Goal: Find specific page/section: Find specific page/section

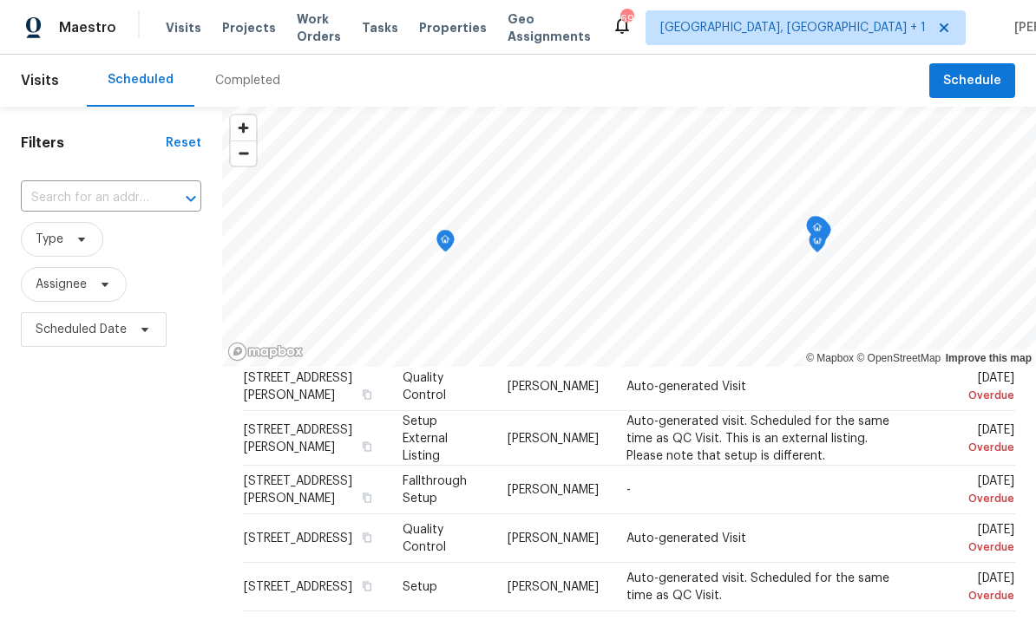
scroll to position [88, 0]
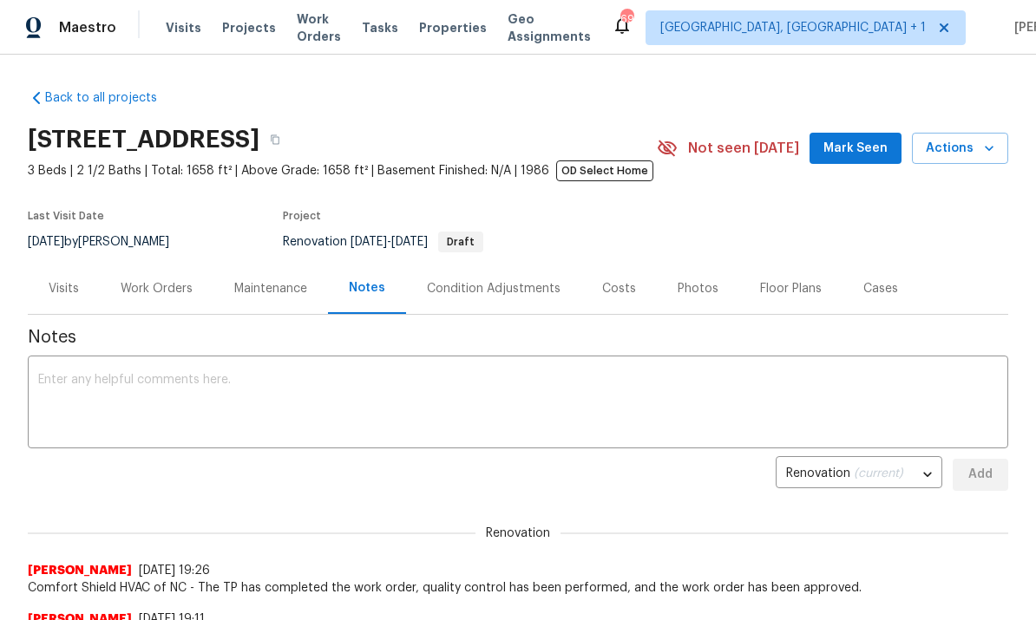
click at [154, 298] on div "Work Orders" at bounding box center [157, 288] width 72 height 17
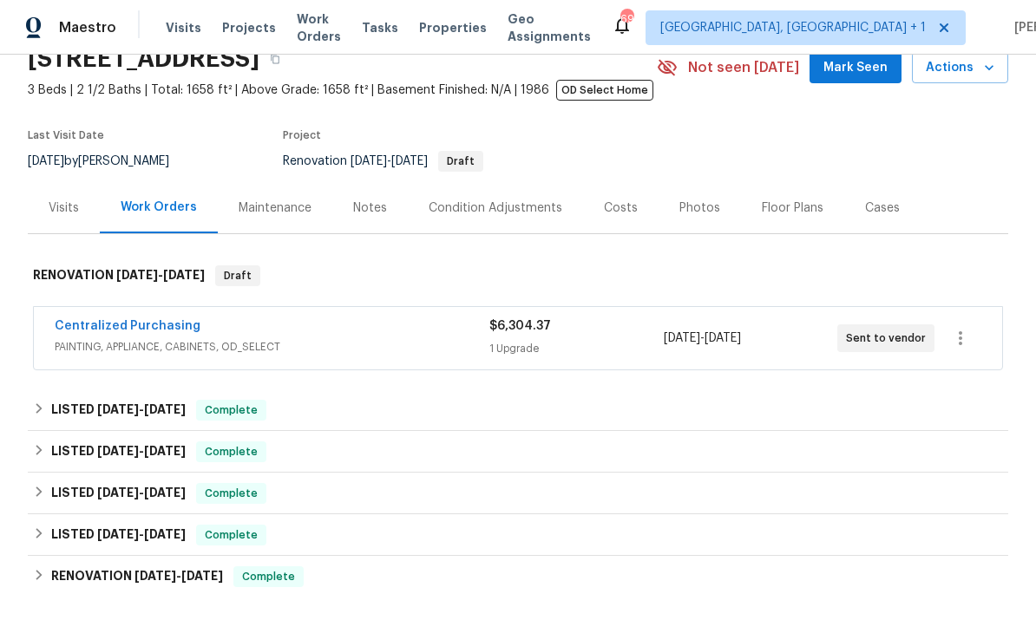
scroll to position [83, 0]
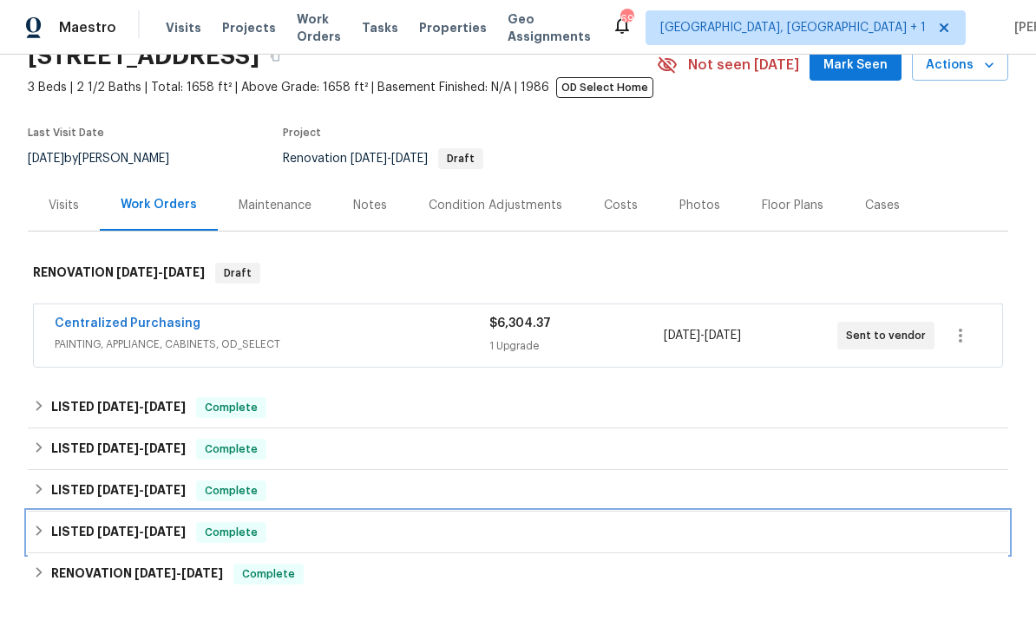
click at [107, 538] on span "4/1/25" at bounding box center [118, 532] width 42 height 12
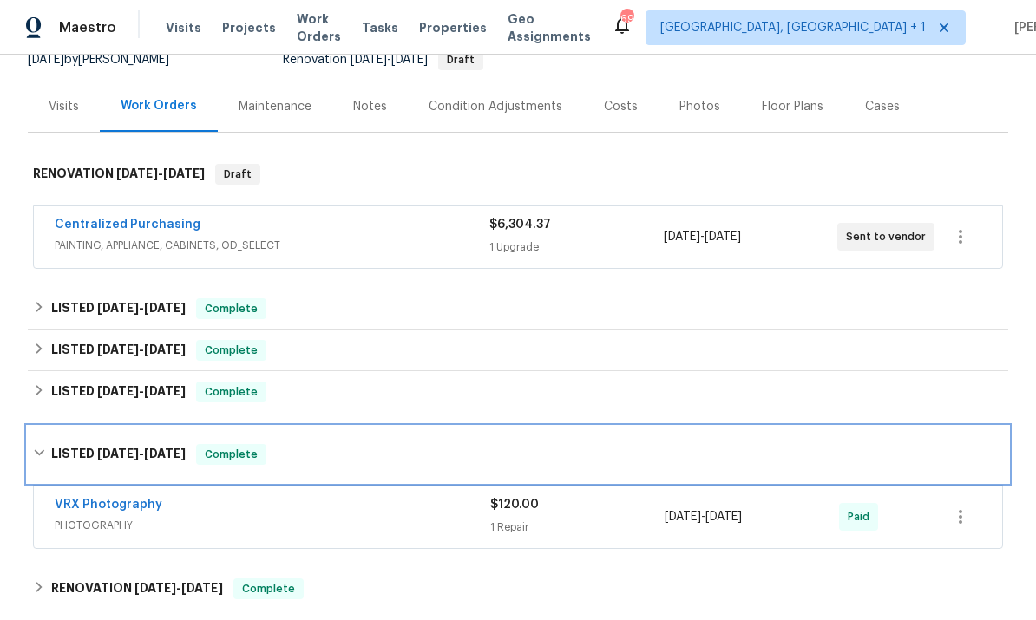
scroll to position [183, 0]
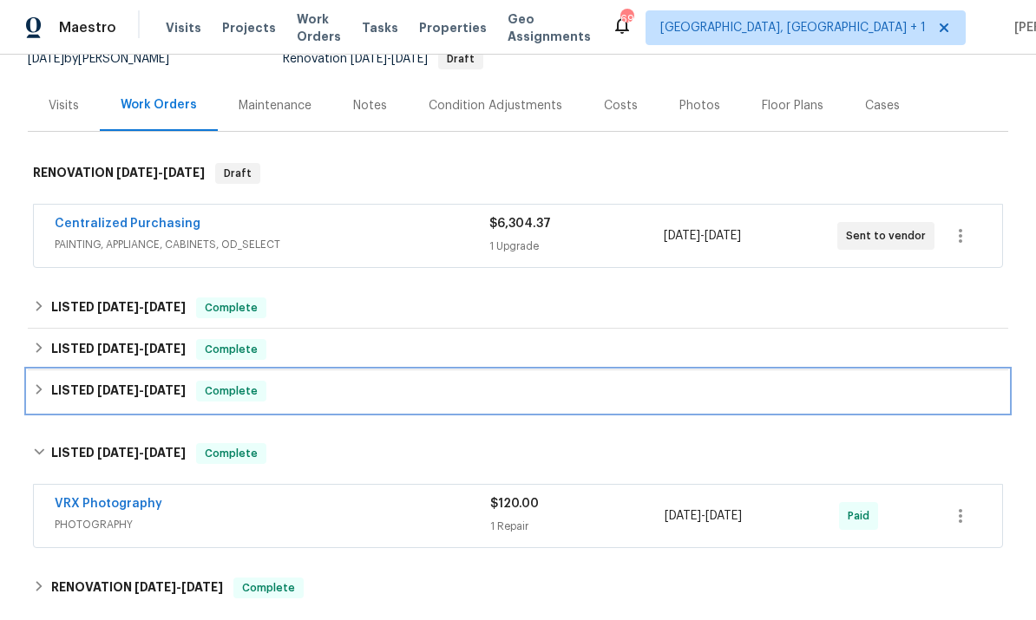
click at [158, 383] on h6 "LISTED 4/6/25 - 4/7/25" at bounding box center [118, 391] width 134 height 21
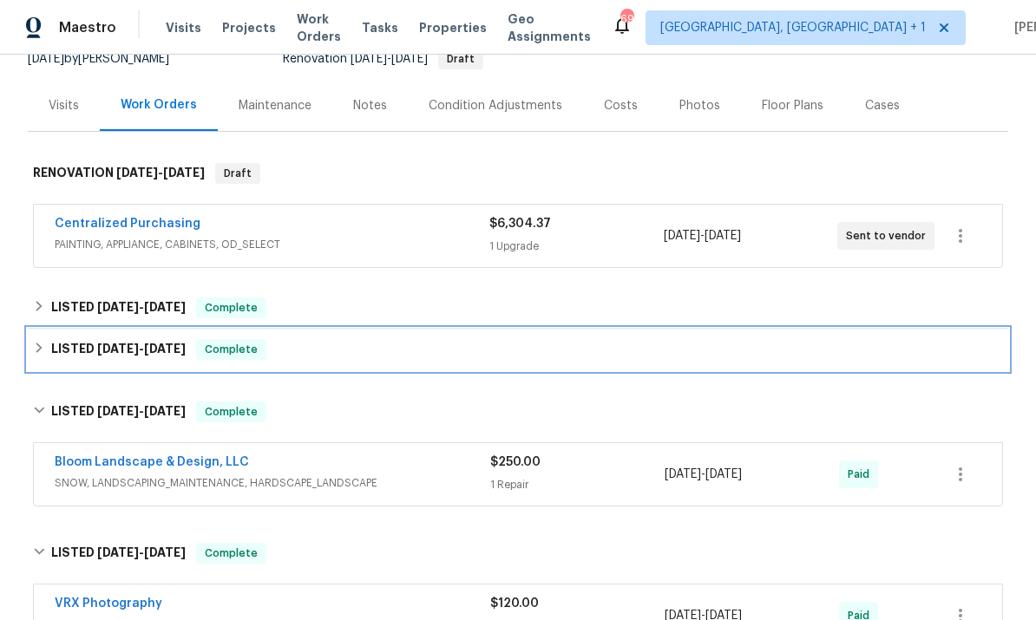
click at [174, 343] on span "7/31/25" at bounding box center [165, 349] width 42 height 12
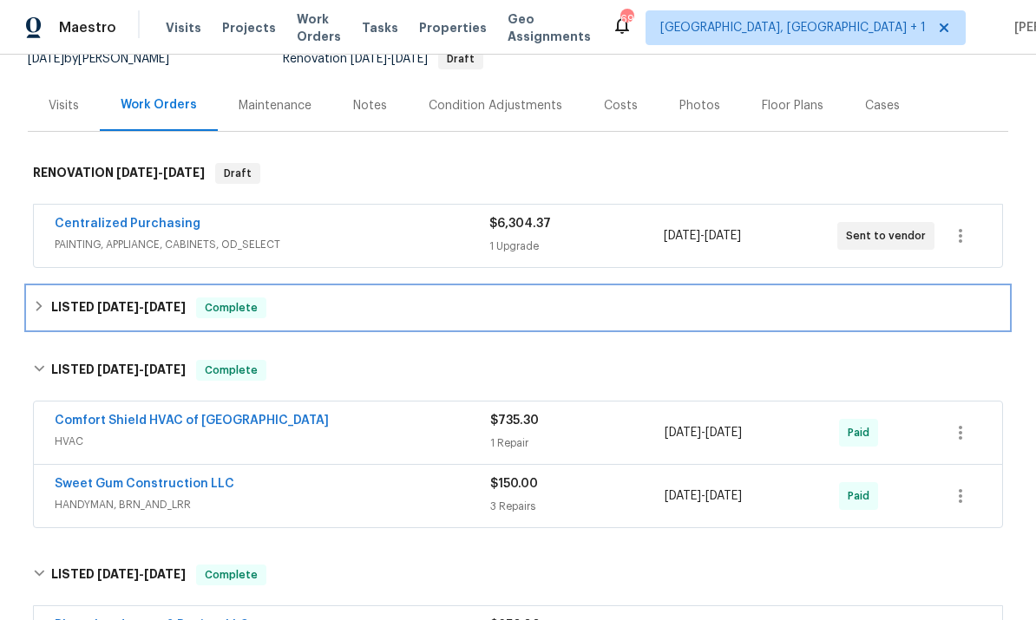
click at [159, 305] on span "8/12/25" at bounding box center [165, 307] width 42 height 12
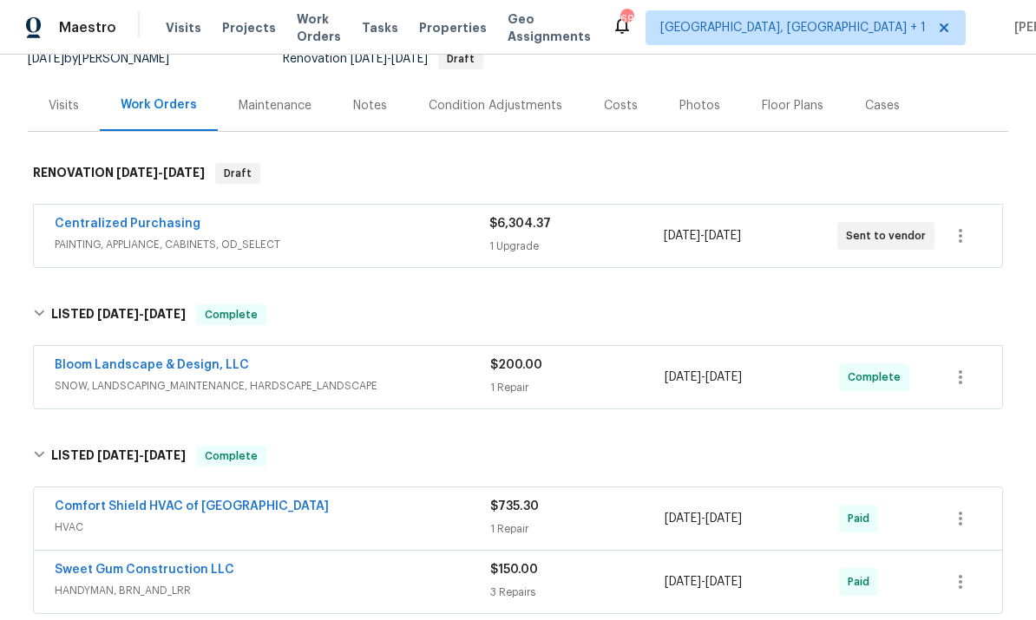
click at [154, 228] on link "Centralized Purchasing" at bounding box center [128, 224] width 146 height 12
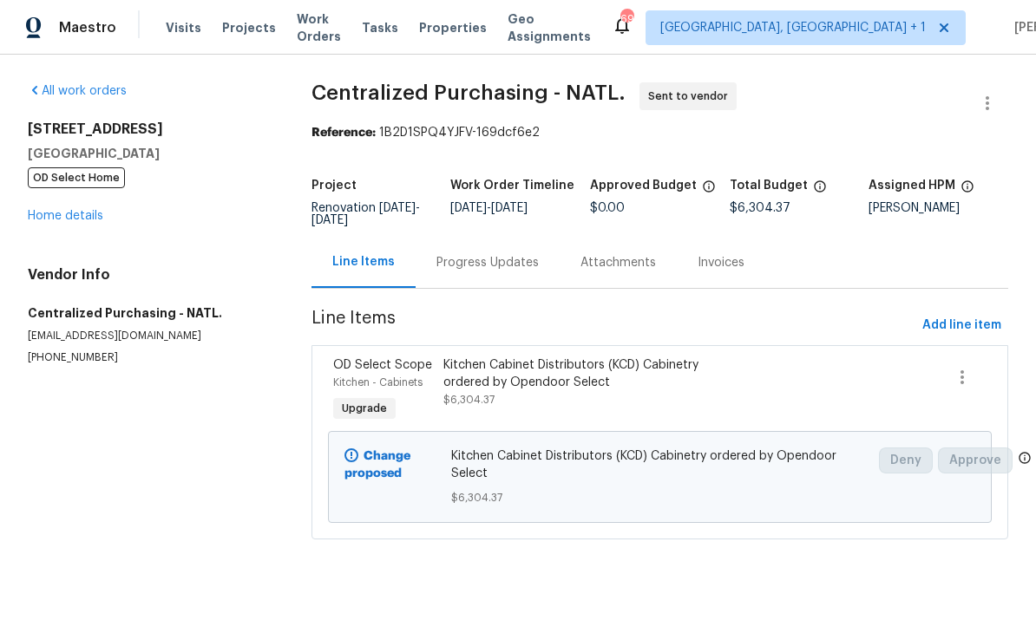
click at [489, 272] on div "Progress Updates" at bounding box center [487, 262] width 102 height 17
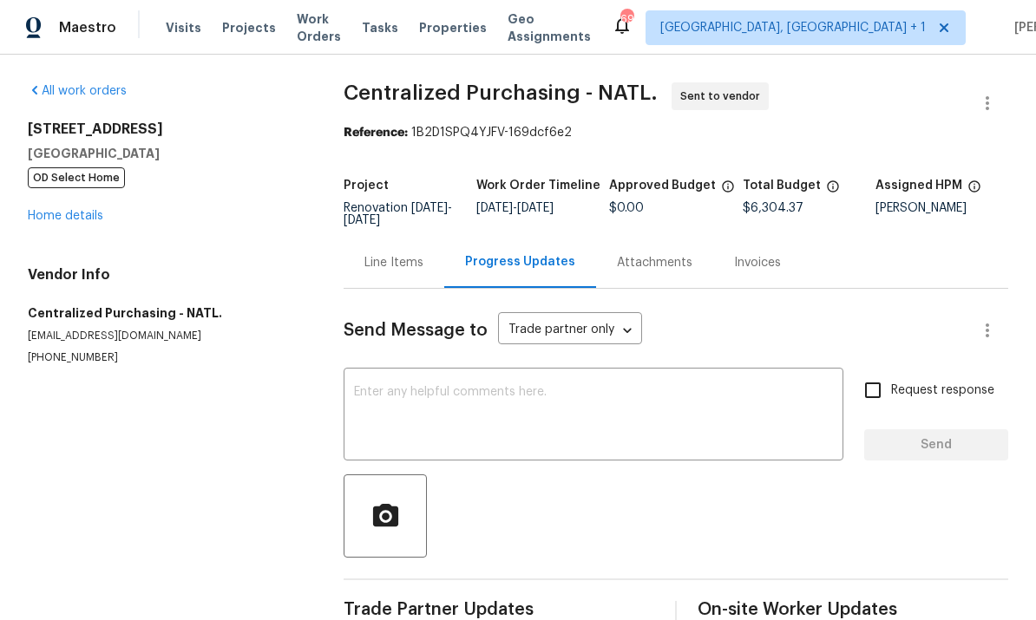
scroll to position [37, 0]
click at [102, 210] on link "Home details" at bounding box center [65, 216] width 75 height 12
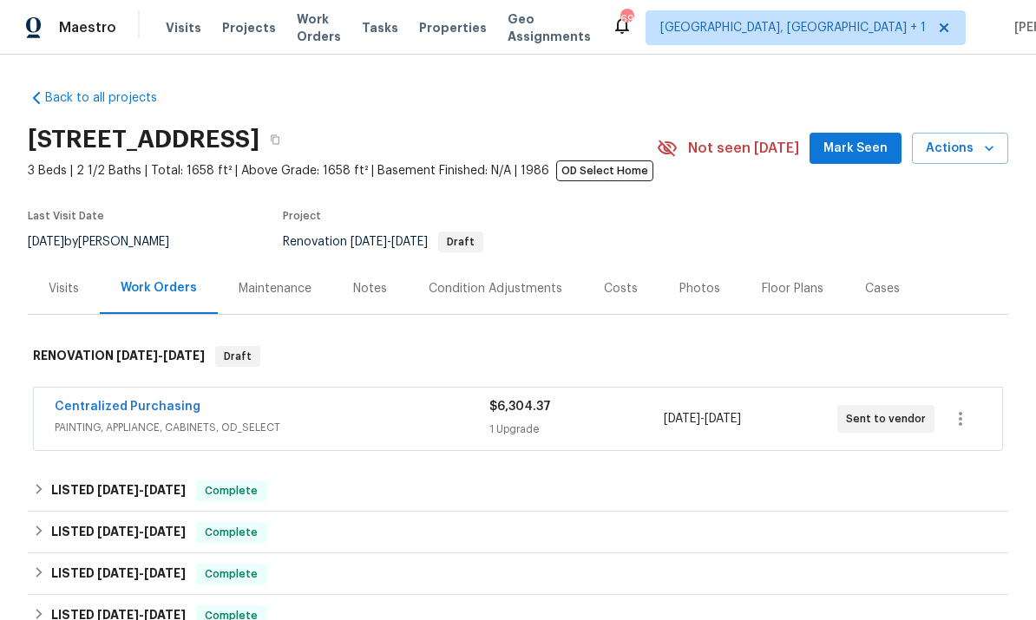
click at [154, 401] on link "Centralized Purchasing" at bounding box center [128, 407] width 146 height 12
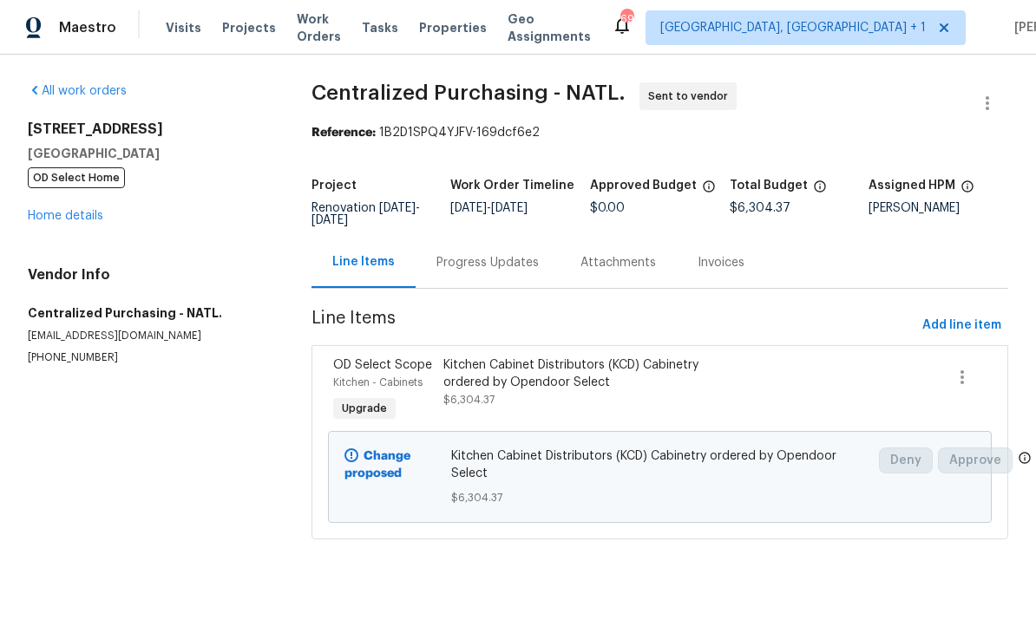
click at [481, 252] on div "Progress Updates" at bounding box center [488, 262] width 144 height 51
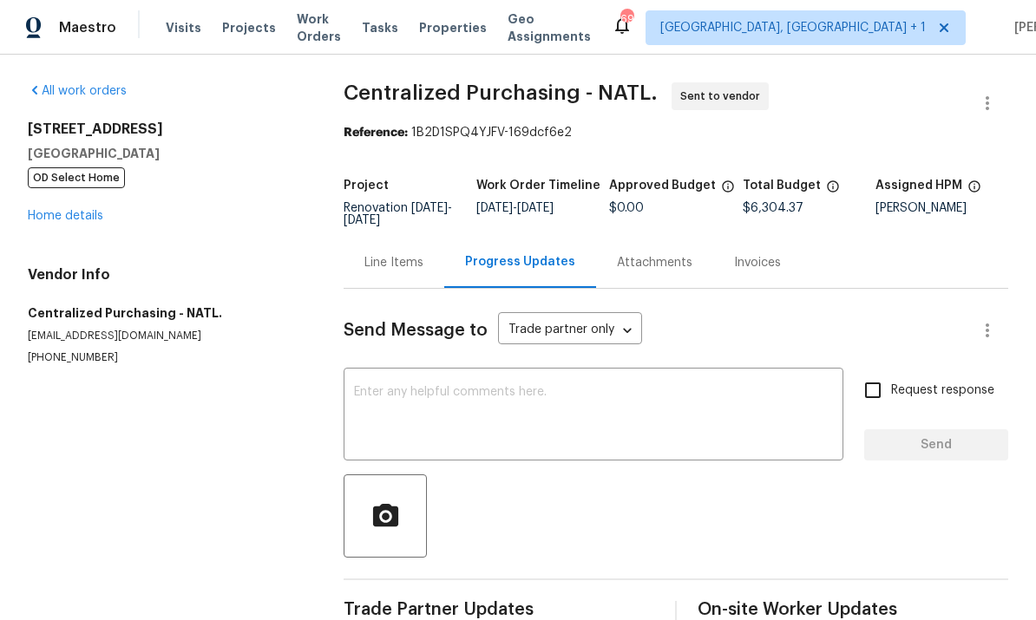
scroll to position [37, 0]
click at [97, 210] on link "Home details" at bounding box center [65, 216] width 75 height 12
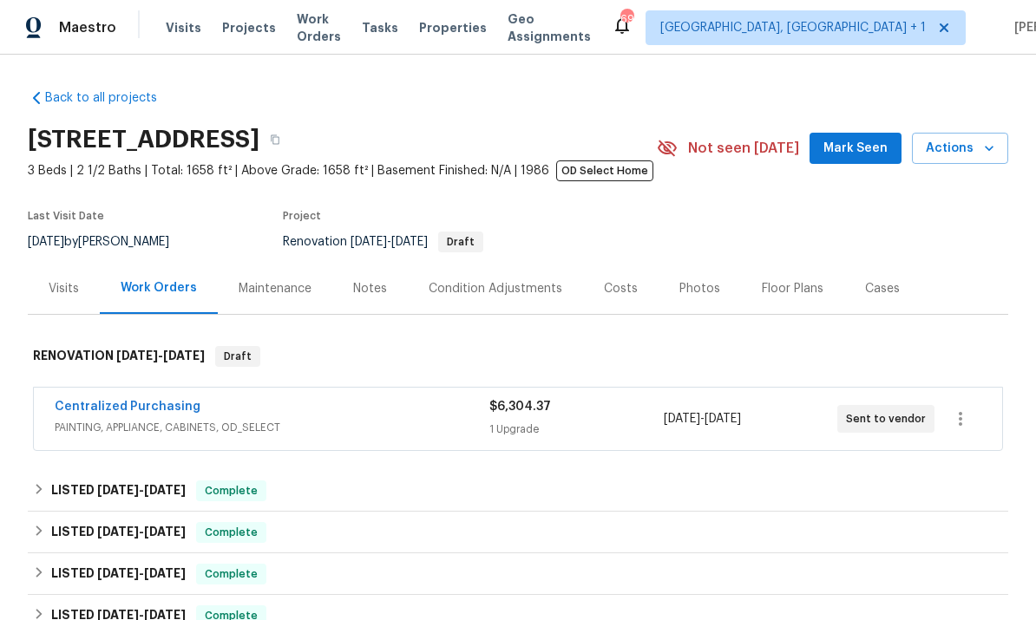
click at [166, 401] on link "Centralized Purchasing" at bounding box center [128, 407] width 146 height 12
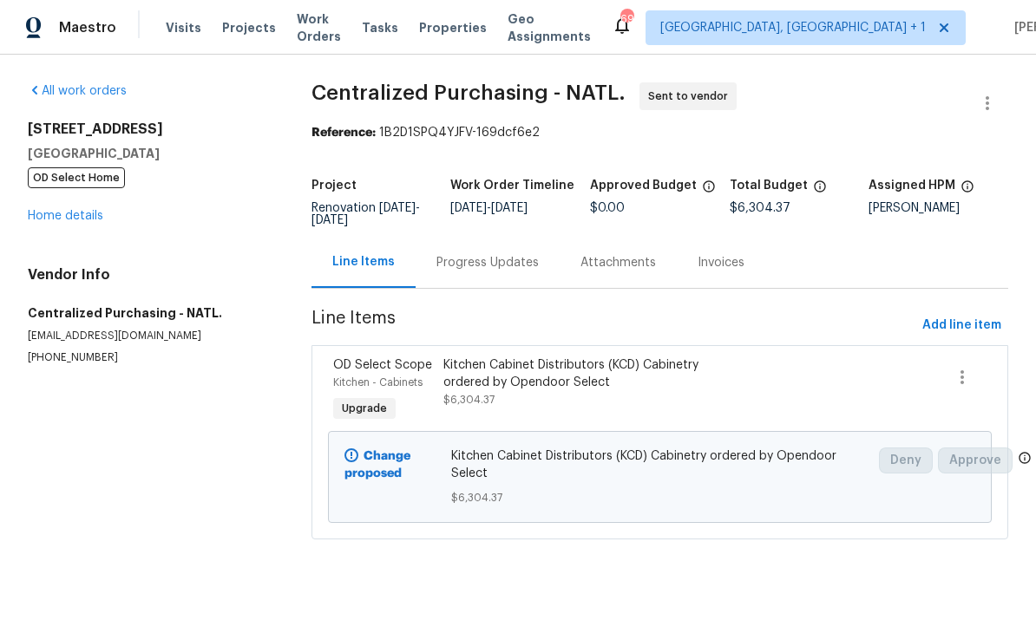
click at [96, 215] on link "Home details" at bounding box center [65, 216] width 75 height 12
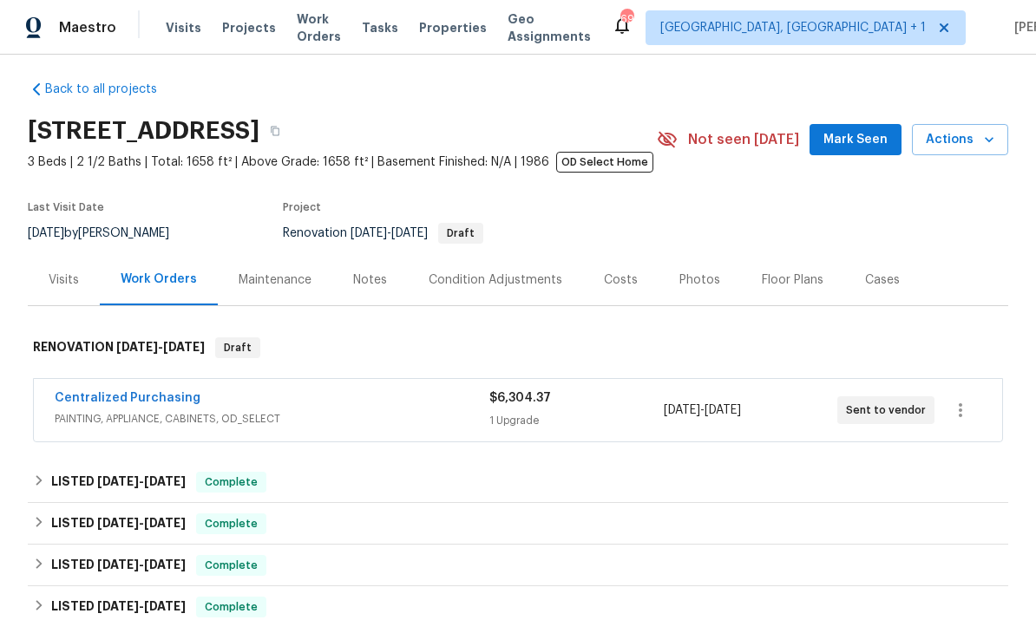
scroll to position [10, 0]
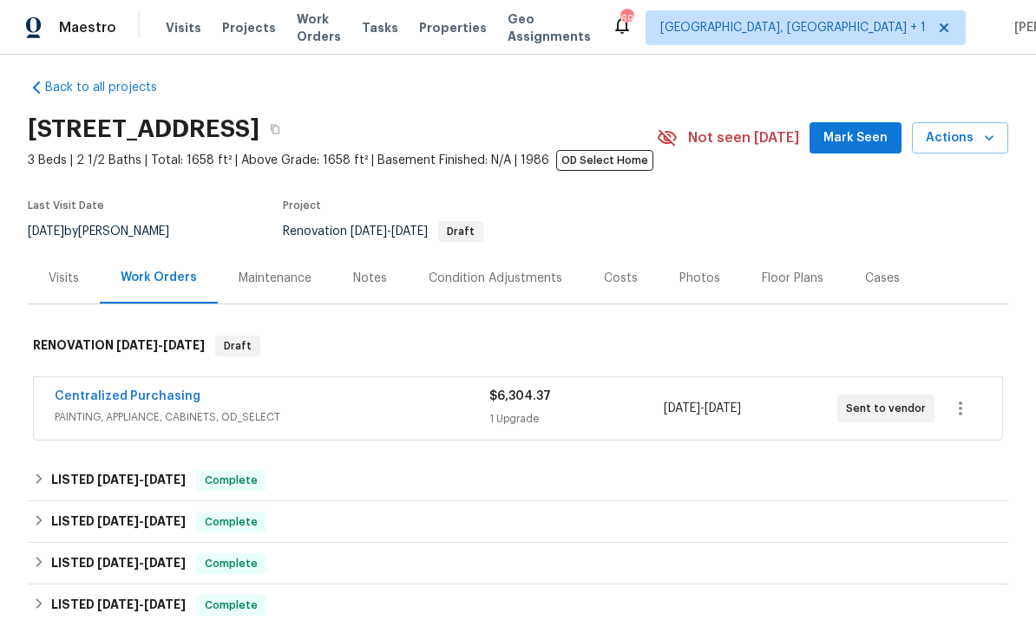
click at [73, 289] on div "Visits" at bounding box center [64, 277] width 72 height 51
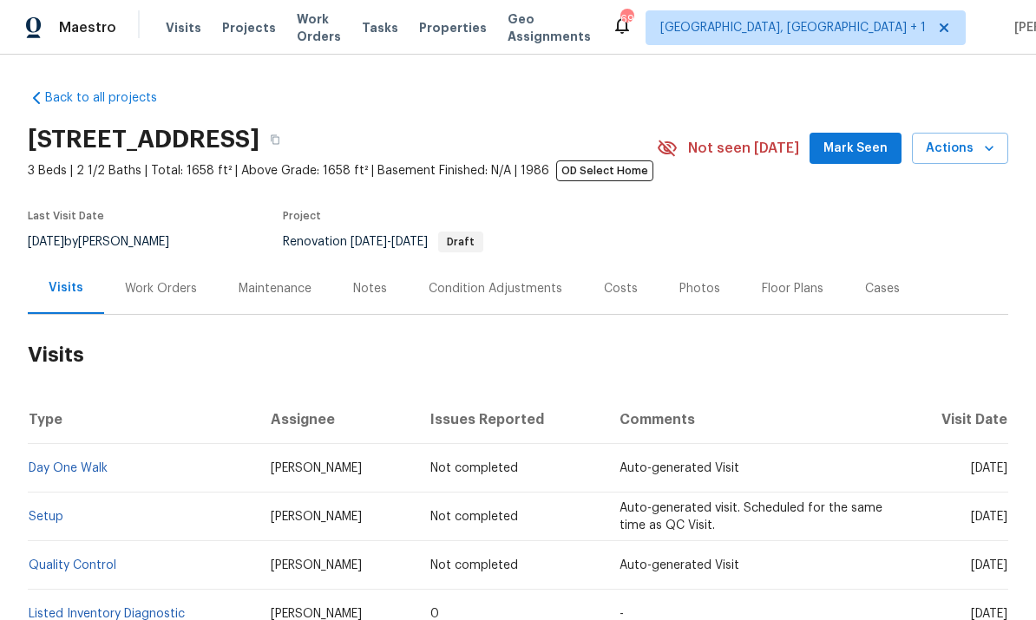
click at [164, 294] on div "Work Orders" at bounding box center [161, 288] width 72 height 17
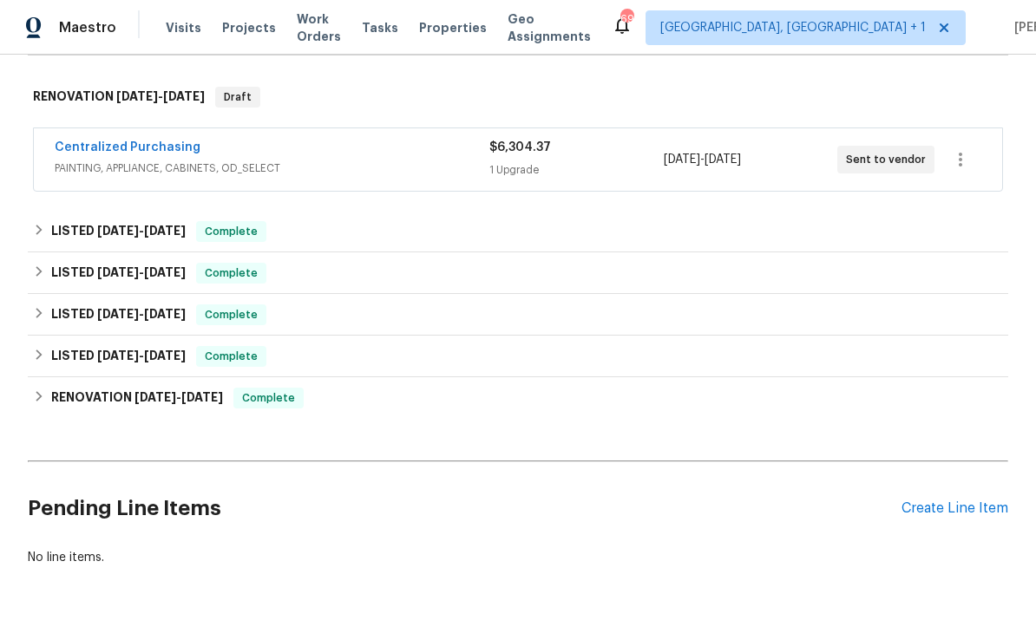
scroll to position [259, 0]
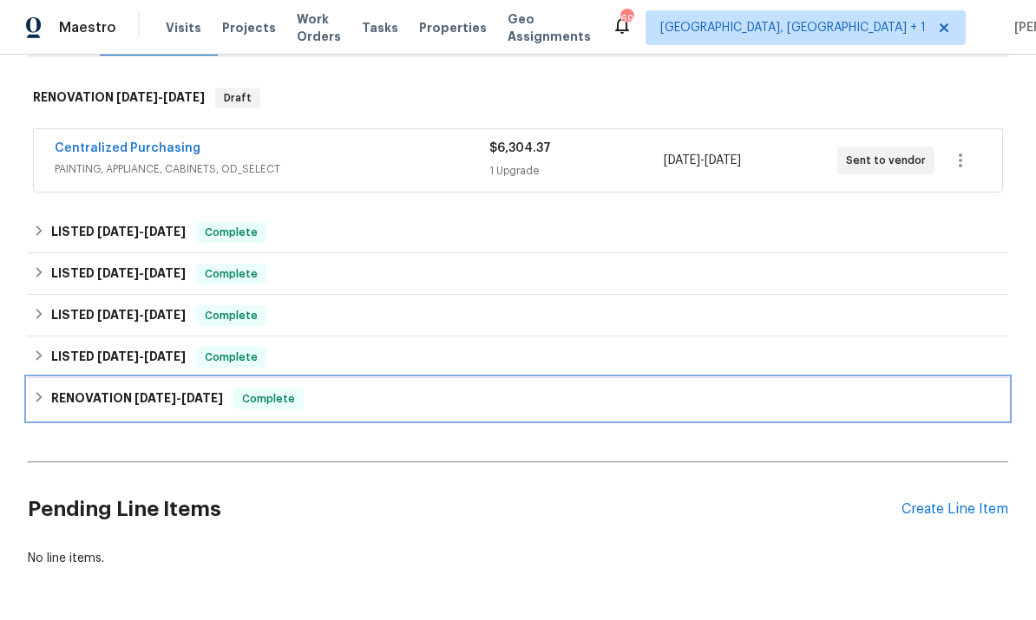
click at [176, 396] on span "10/30/24" at bounding box center [155, 398] width 42 height 12
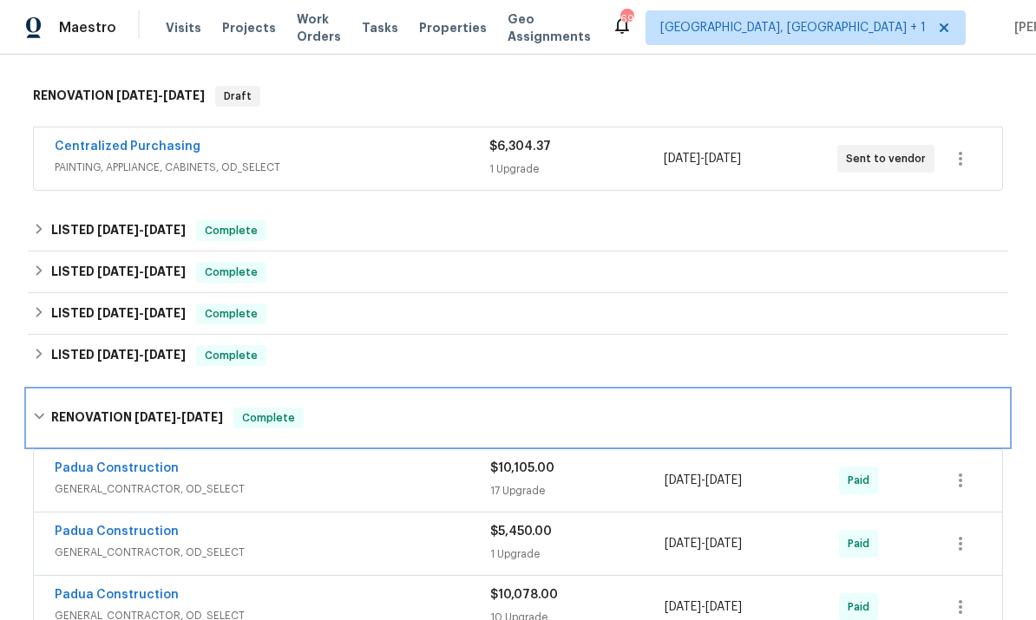
scroll to position [192, 0]
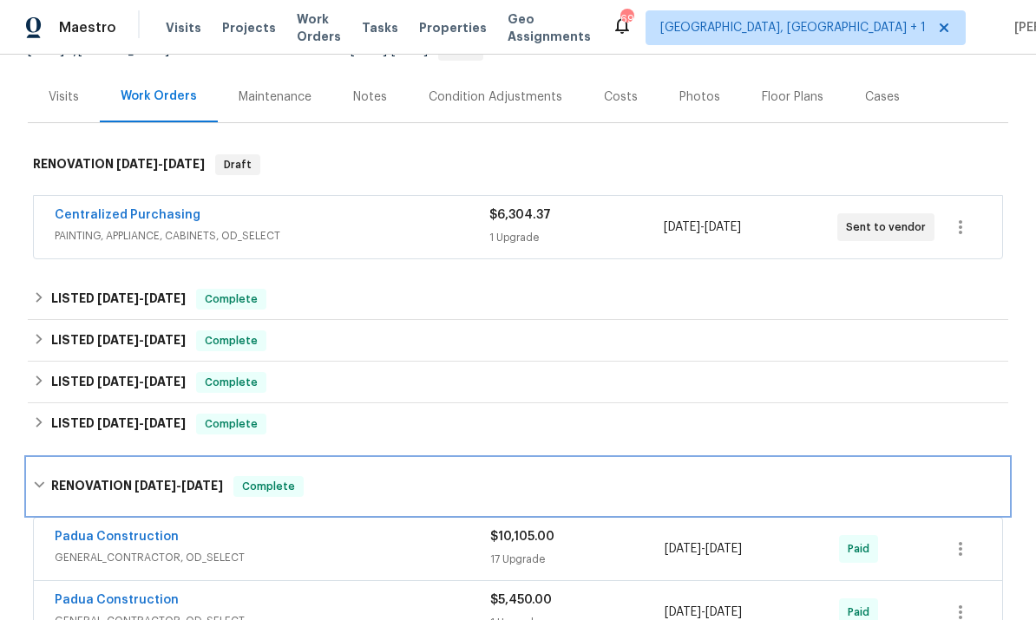
click at [49, 488] on div "RENOVATION 10/30/24 - 3/26/25 Complete" at bounding box center [518, 486] width 970 height 21
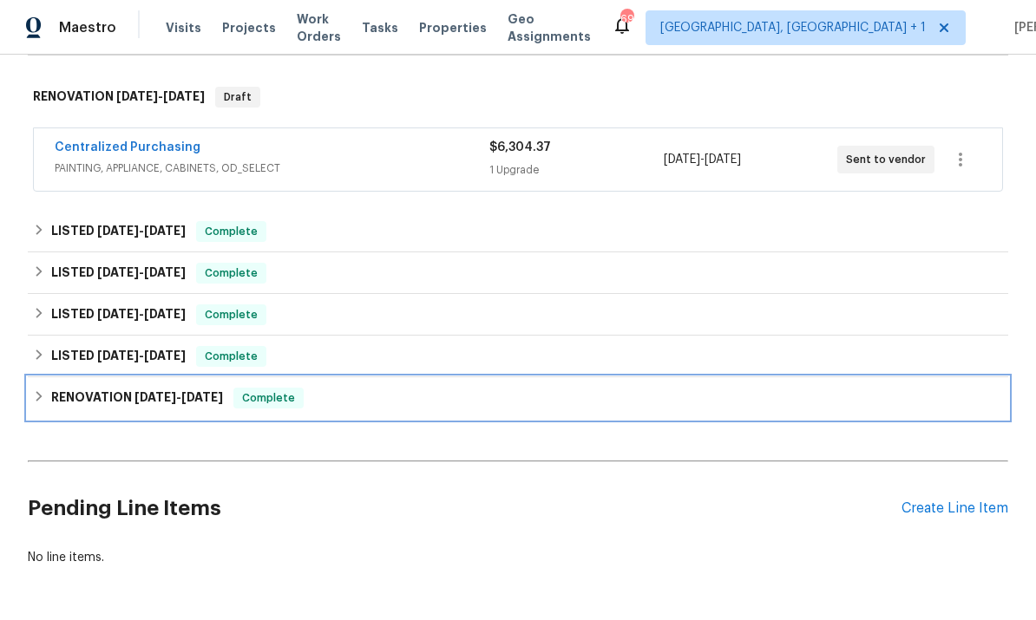
scroll to position [259, 0]
click at [51, 394] on h6 "RENOVATION 10/30/24 - 3/26/25" at bounding box center [137, 399] width 172 height 21
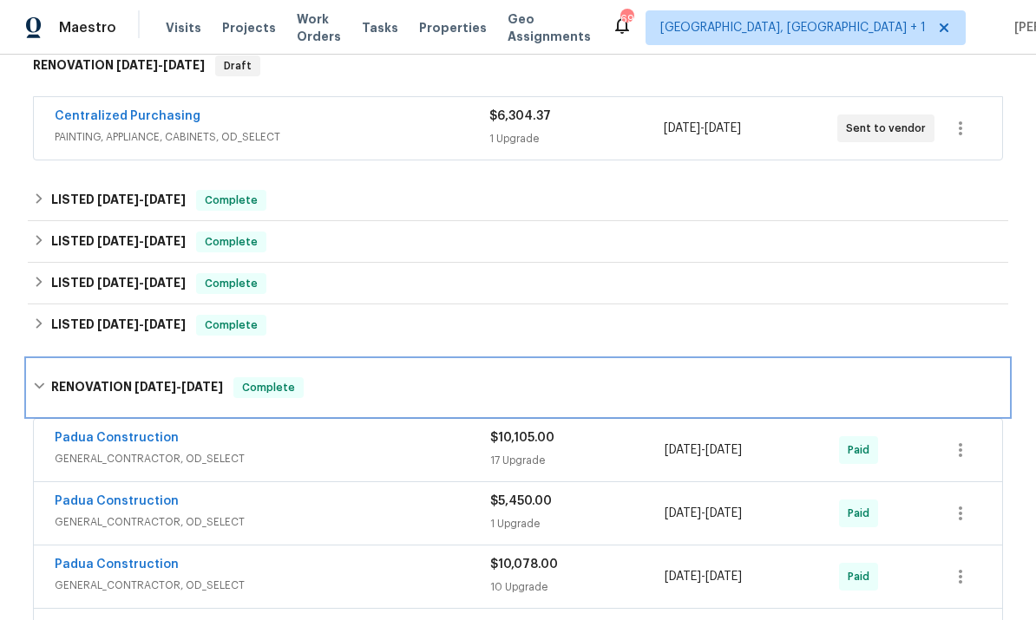
scroll to position [279, 0]
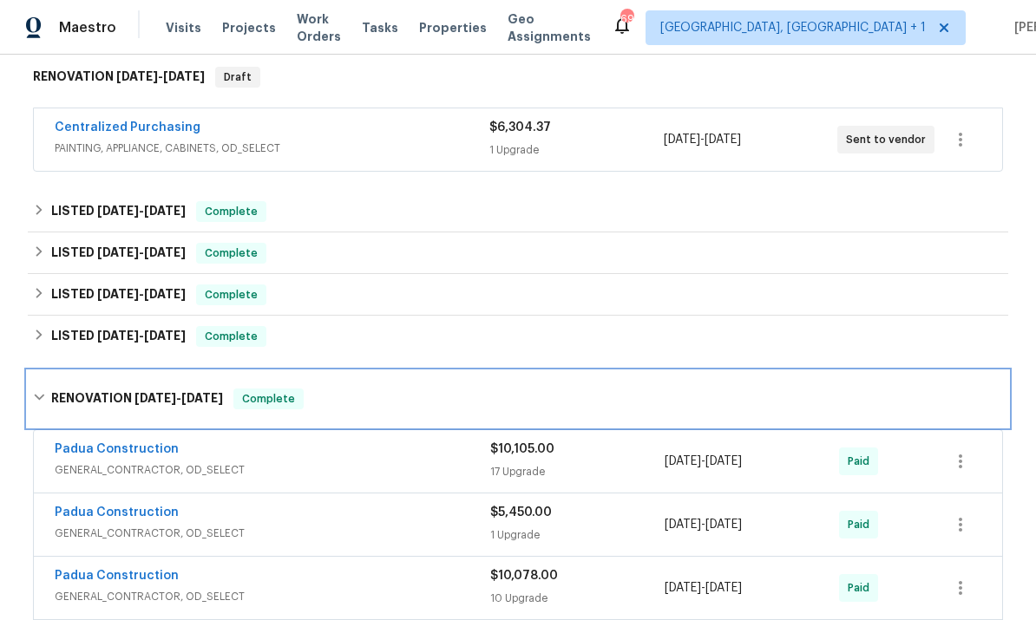
click at [49, 405] on div "RENOVATION 10/30/24 - 3/26/25 Complete" at bounding box center [518, 399] width 970 height 21
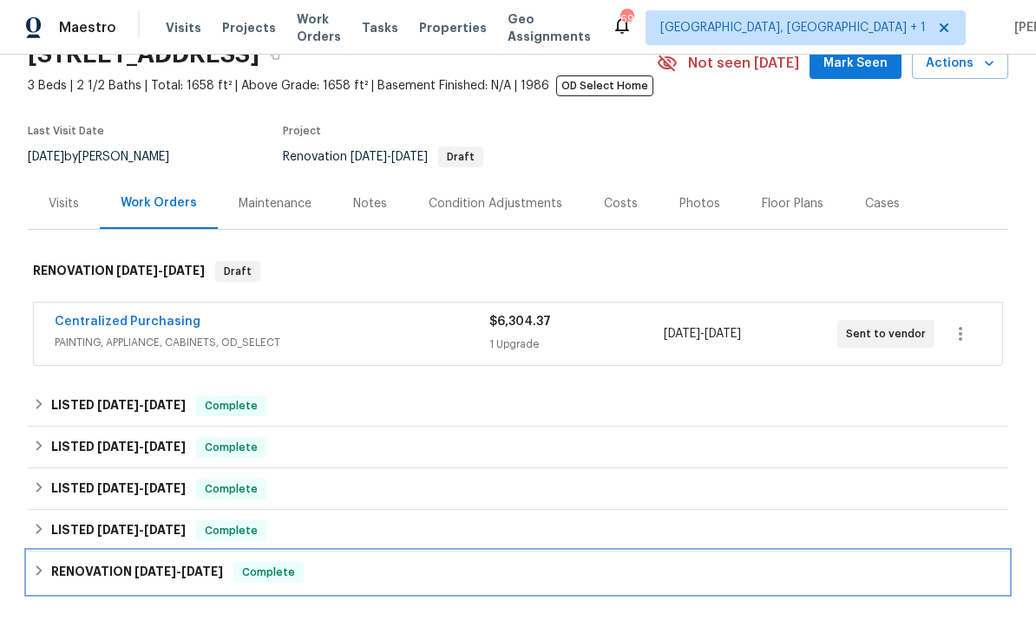
scroll to position [115, 0]
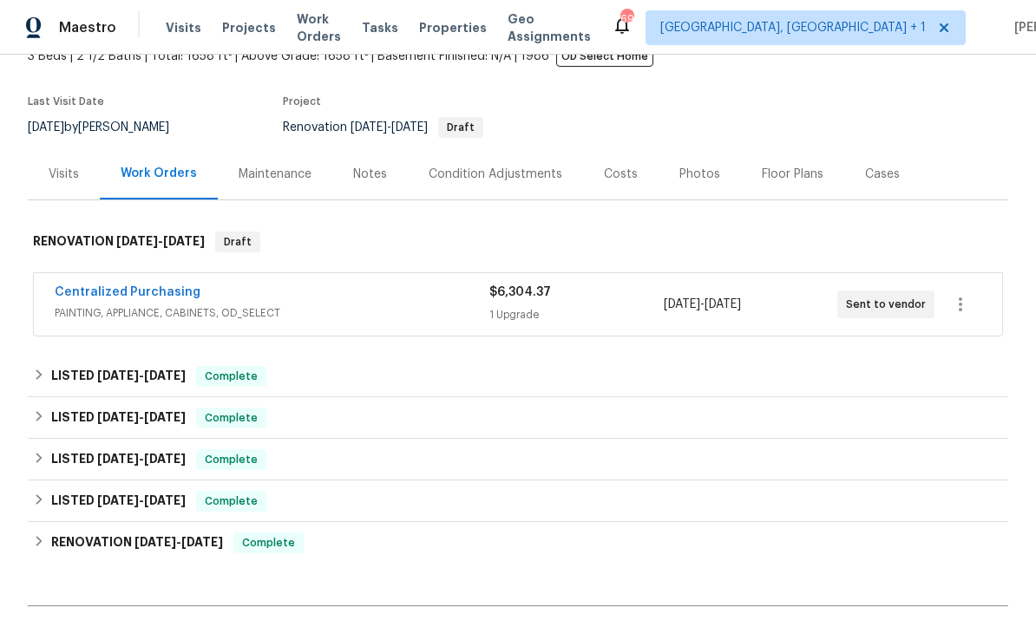
click at [138, 294] on link "Centralized Purchasing" at bounding box center [128, 292] width 146 height 12
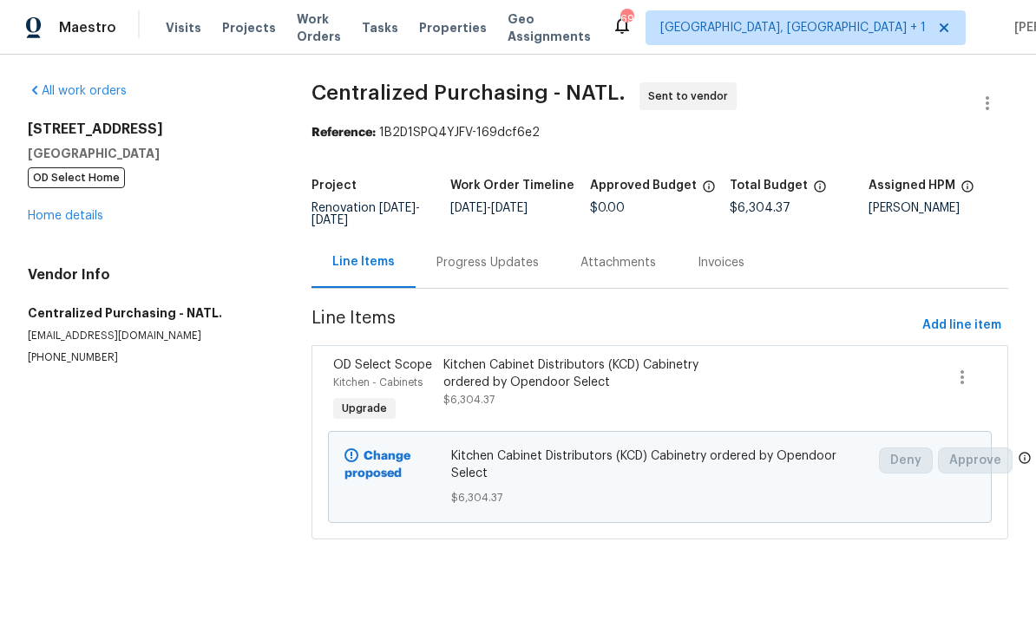
click at [101, 219] on link "Home details" at bounding box center [65, 216] width 75 height 12
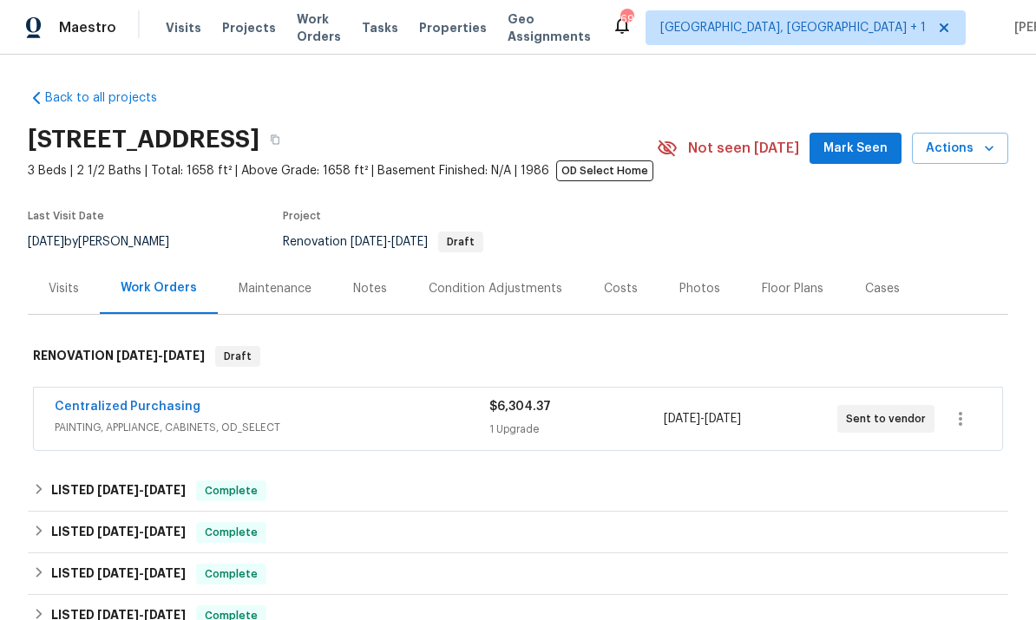
click at [144, 403] on link "Centralized Purchasing" at bounding box center [128, 407] width 146 height 12
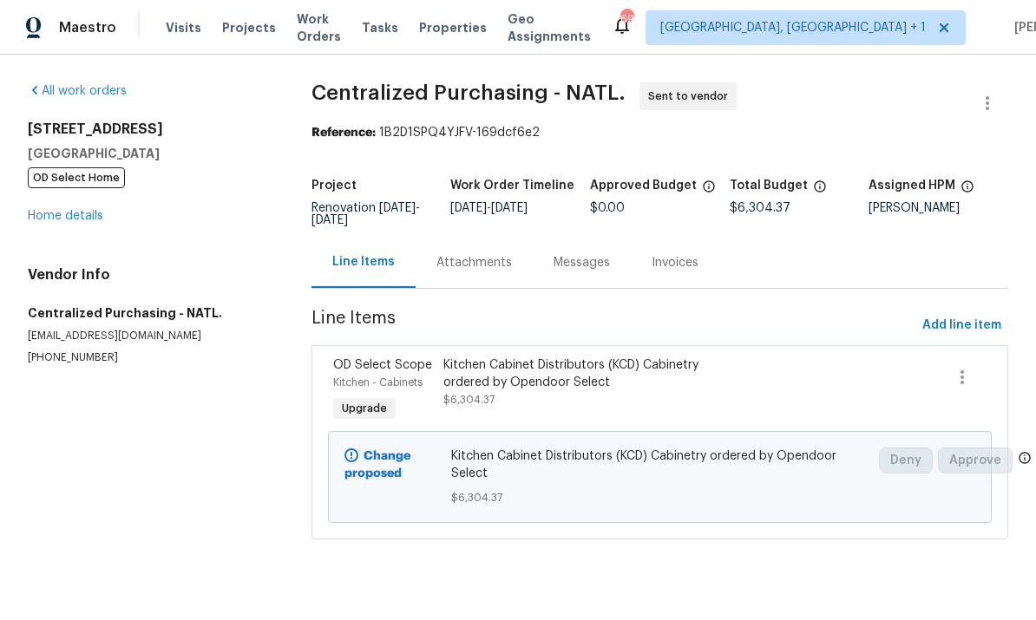
click at [96, 221] on link "Home details" at bounding box center [65, 216] width 75 height 12
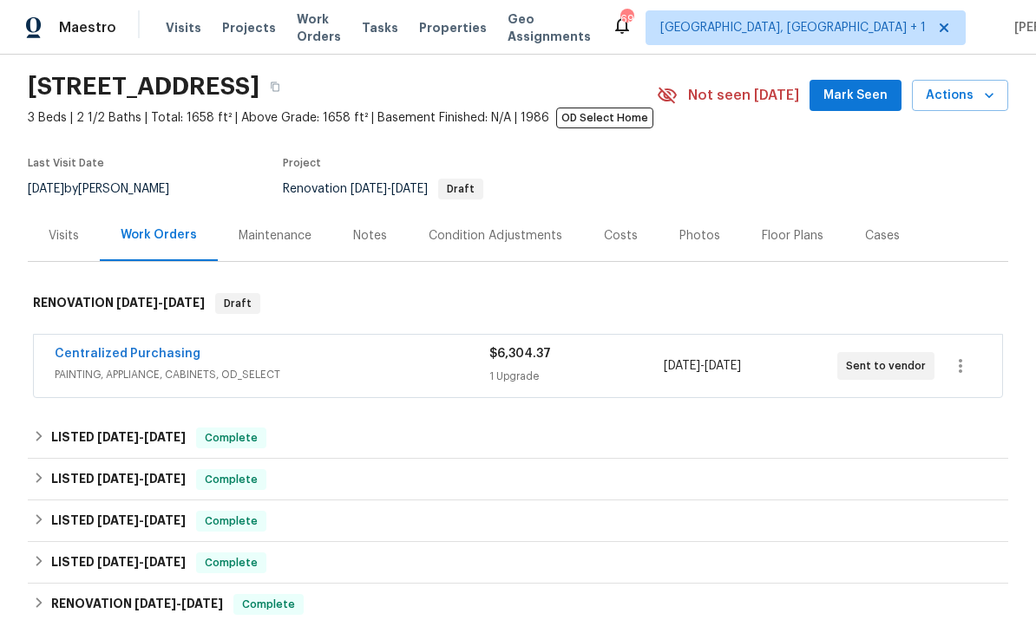
scroll to position [54, 0]
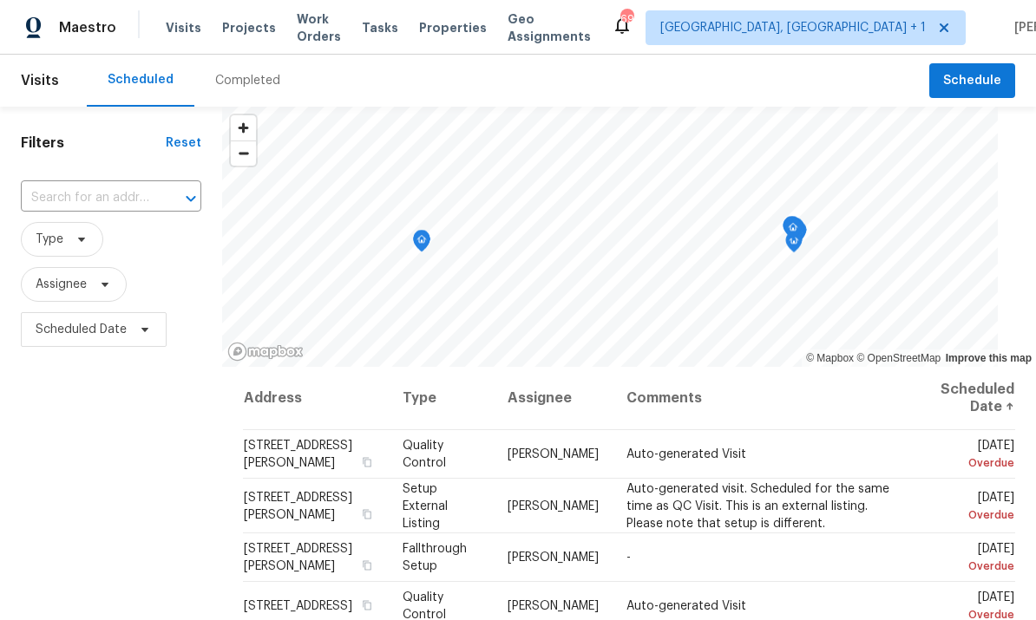
click at [156, 187] on div at bounding box center [178, 199] width 45 height 24
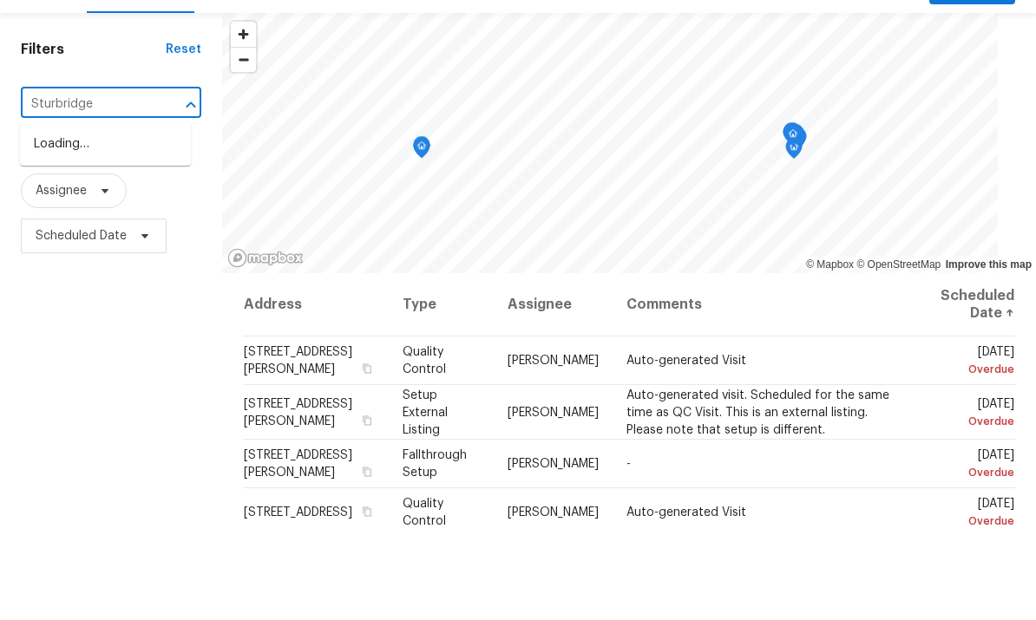
type input "Sturbridge"
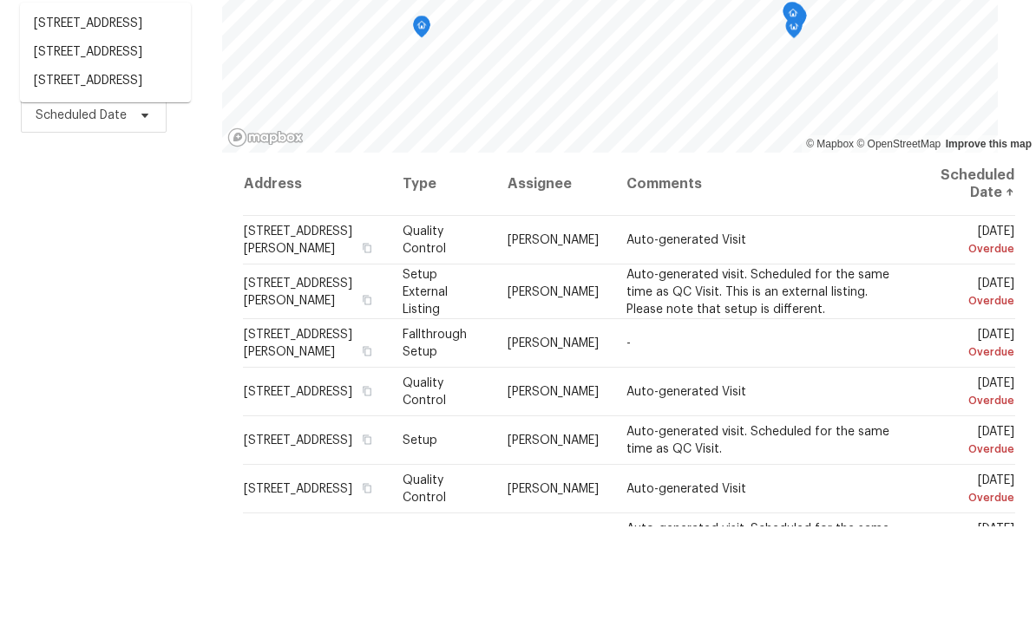
scroll to position [119, 0]
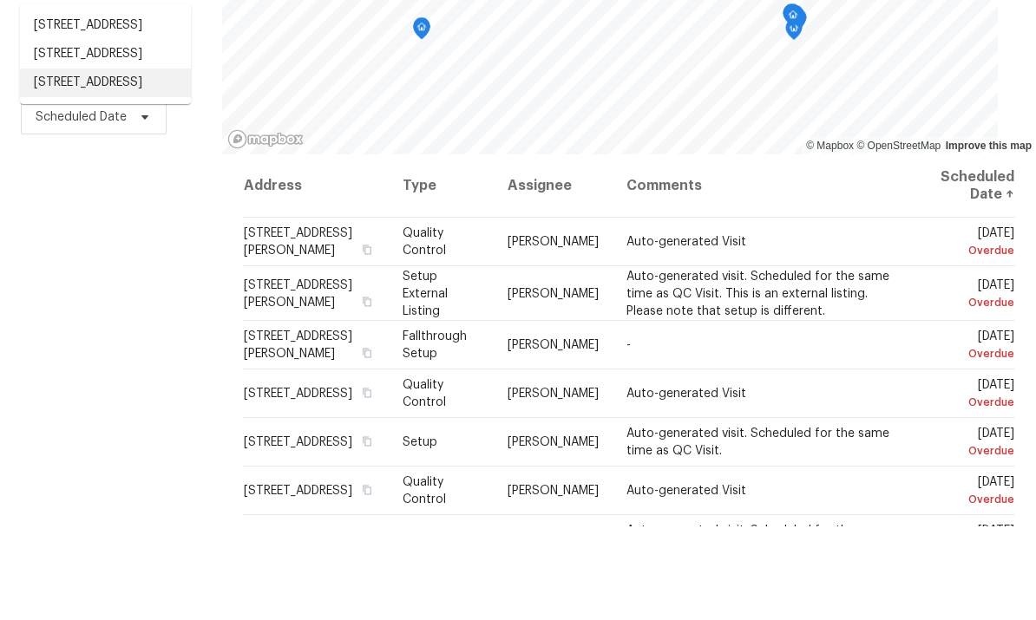
click at [123, 162] on li "[STREET_ADDRESS]" at bounding box center [105, 176] width 171 height 29
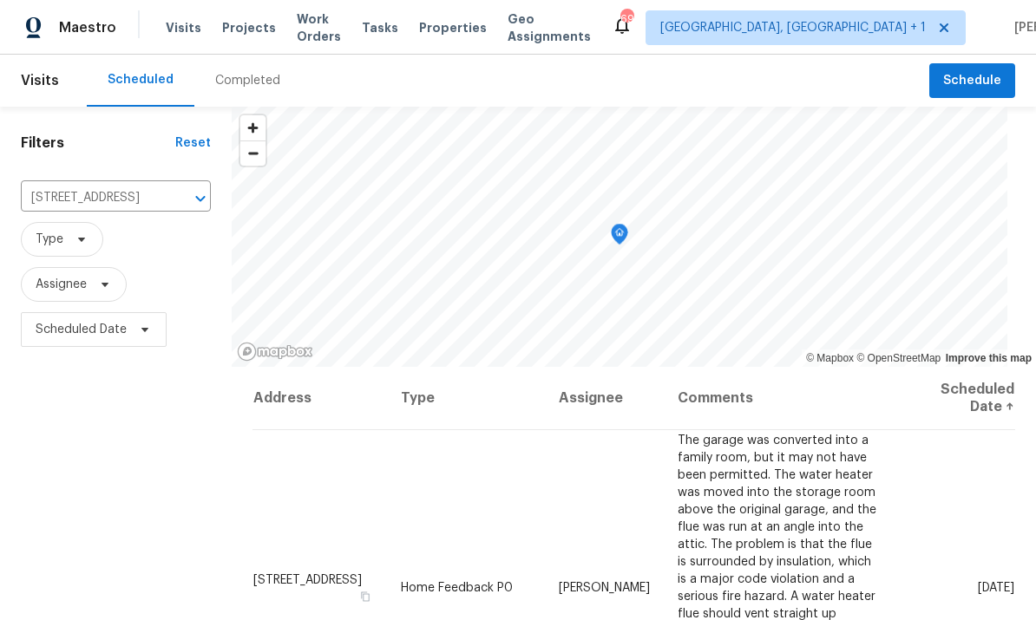
click at [132, 424] on div "Filters Reset 3908 Sturbridge Dr, Durham, NC 27713 ​ Type Assignee Scheduled Da…" at bounding box center [116, 485] width 232 height 757
click at [244, 33] on span "Projects" at bounding box center [249, 27] width 54 height 17
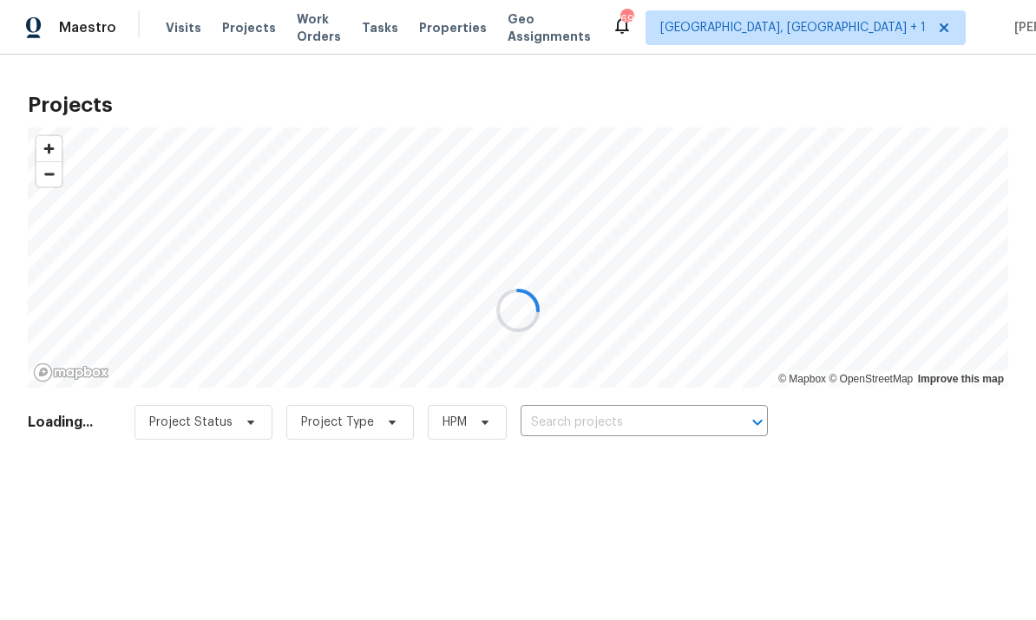
click at [610, 427] on div at bounding box center [518, 310] width 1036 height 620
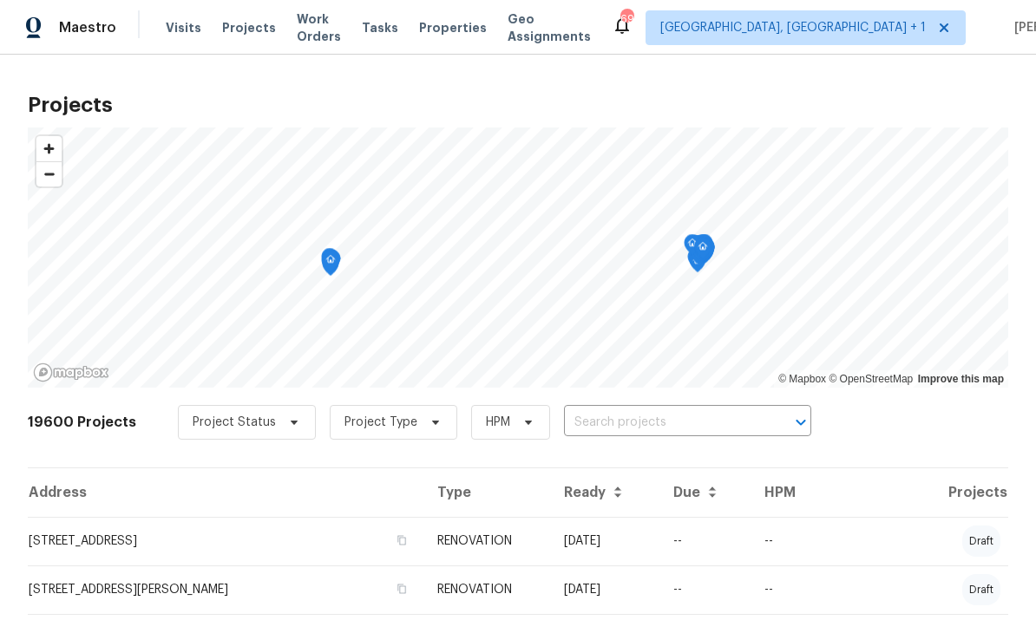
click at [625, 418] on input "text" at bounding box center [663, 423] width 199 height 27
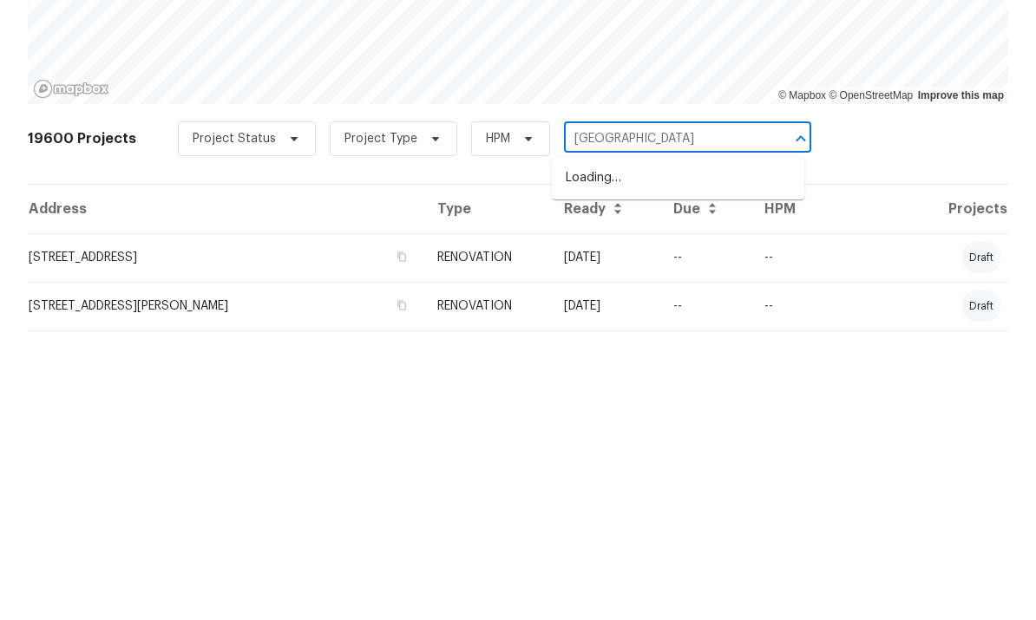
type input "3908 Sturbridge"
click at [659, 448] on li "[STREET_ADDRESS]" at bounding box center [678, 462] width 252 height 29
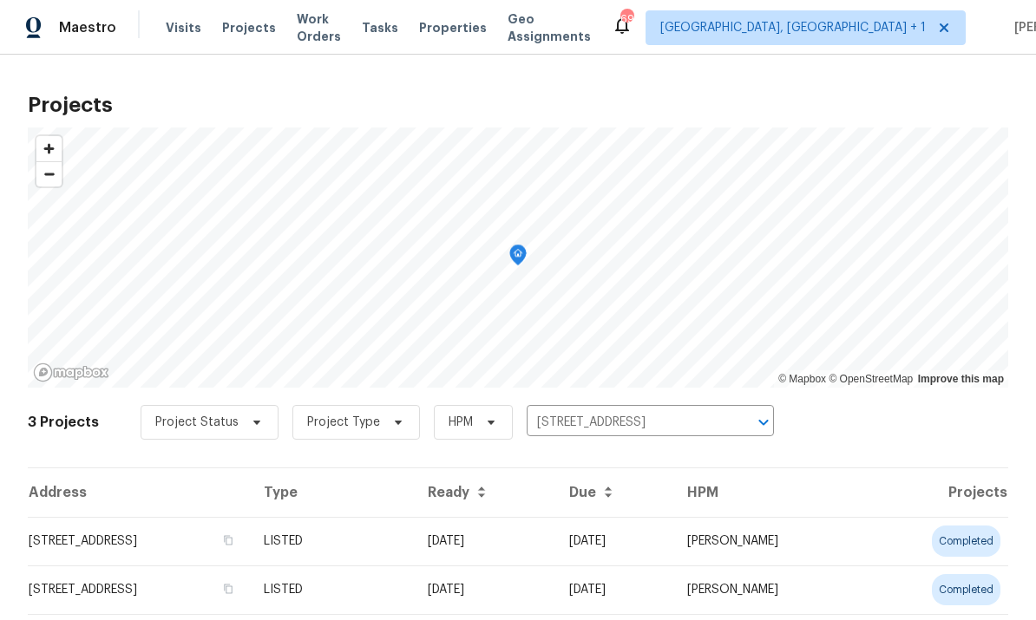
click at [233, 535] on td "[STREET_ADDRESS]" at bounding box center [139, 541] width 222 height 49
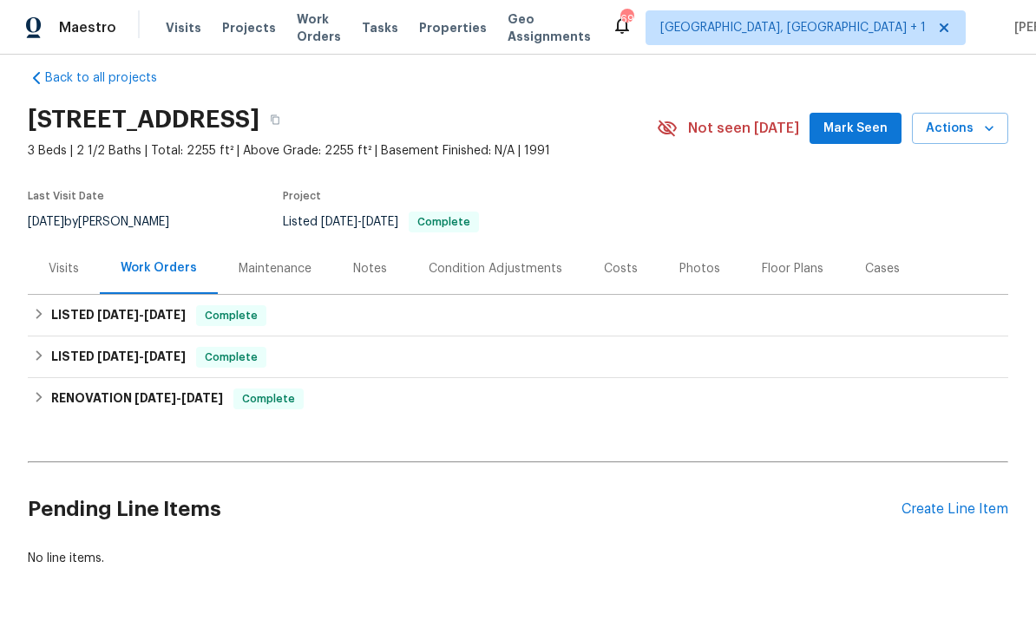
scroll to position [19, 0]
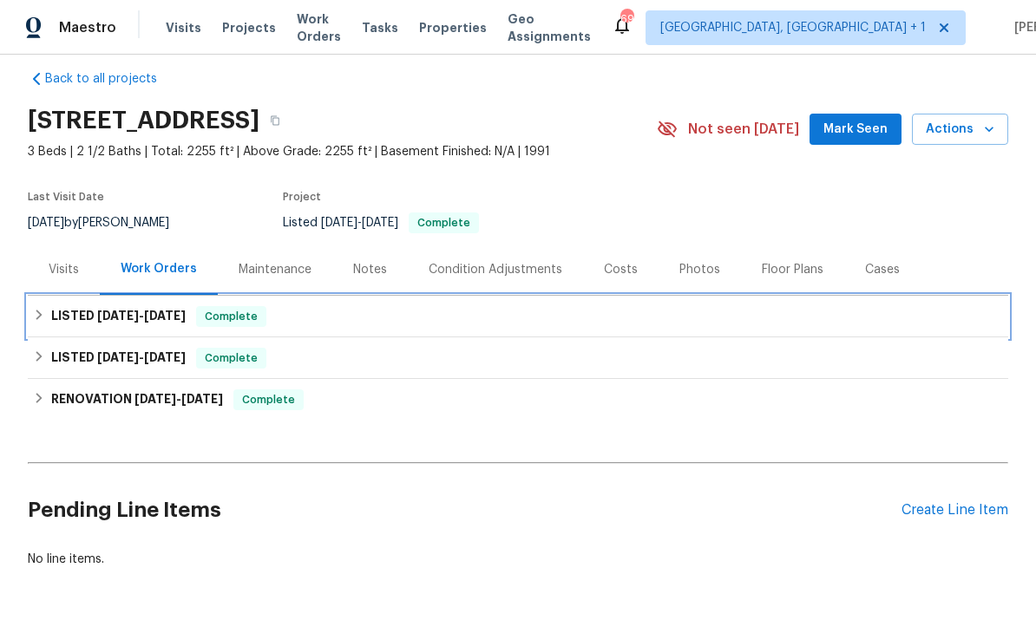
click at [137, 316] on span "7/7/25 - 7/21/25" at bounding box center [141, 316] width 88 height 12
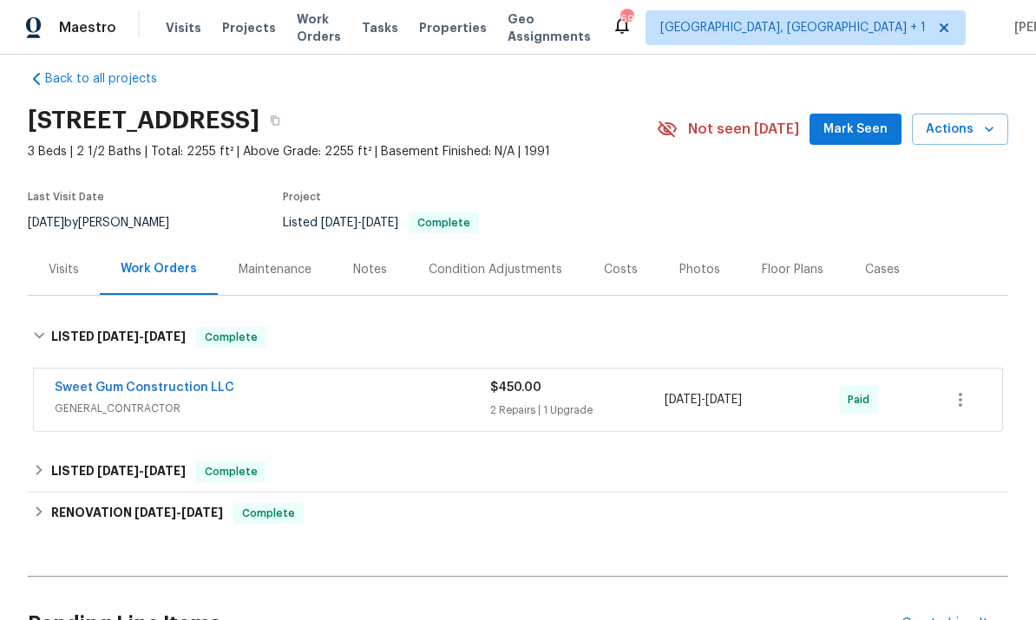
click at [165, 393] on link "Sweet Gum Construction LLC" at bounding box center [145, 388] width 180 height 12
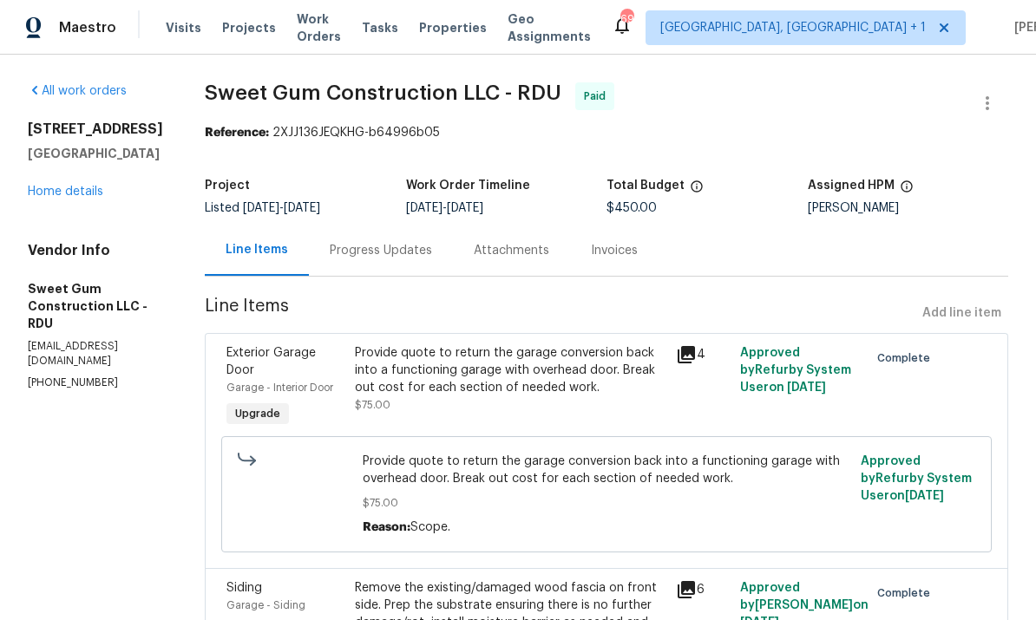
click at [413, 259] on div "Progress Updates" at bounding box center [381, 250] width 102 height 17
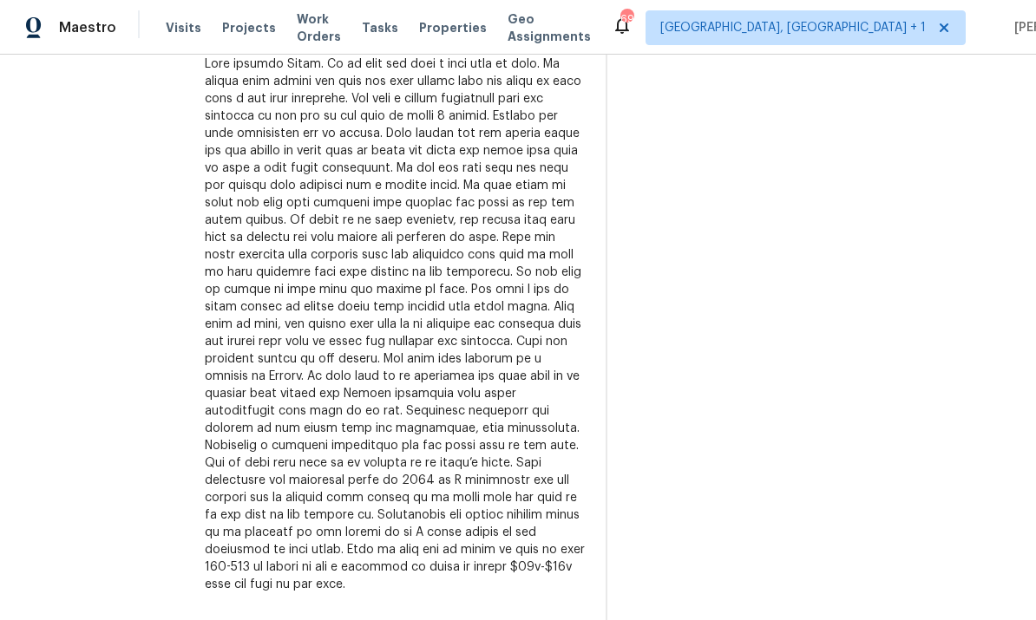
scroll to position [1148, 0]
